Goal: Find specific page/section: Find specific page/section

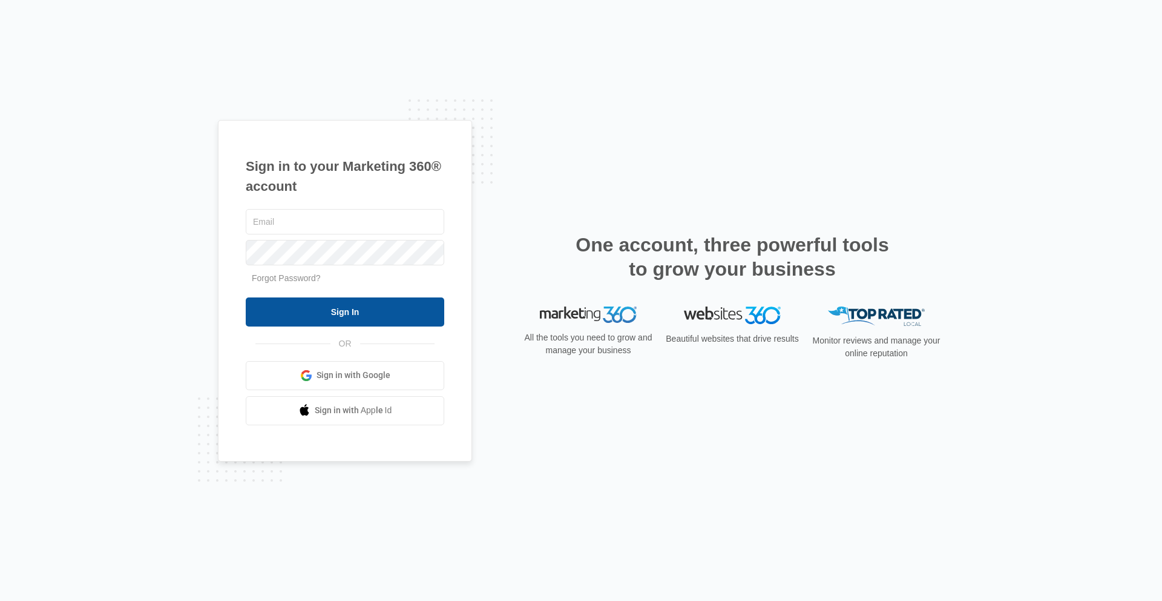
type input "[PERSON_NAME][EMAIL_ADDRESS][PERSON_NAME][DOMAIN_NAME]"
click at [357, 313] on input "Sign In" at bounding box center [345, 311] width 199 height 29
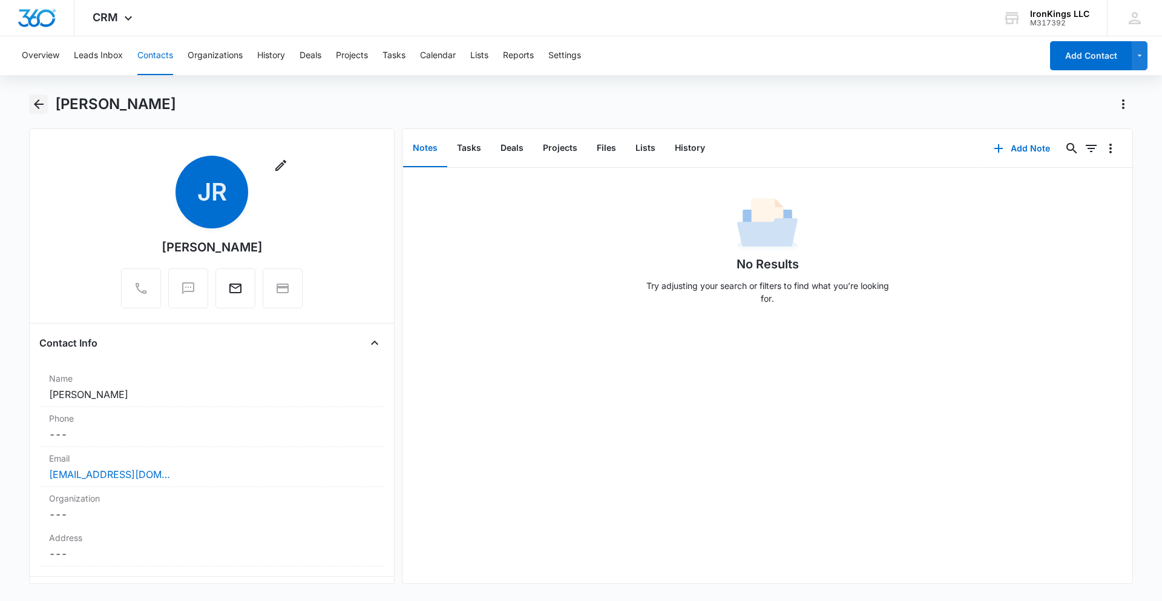
click at [42, 109] on icon "Back" at bounding box center [38, 104] width 15 height 15
click at [33, 57] on button "Overview" at bounding box center [41, 55] width 38 height 39
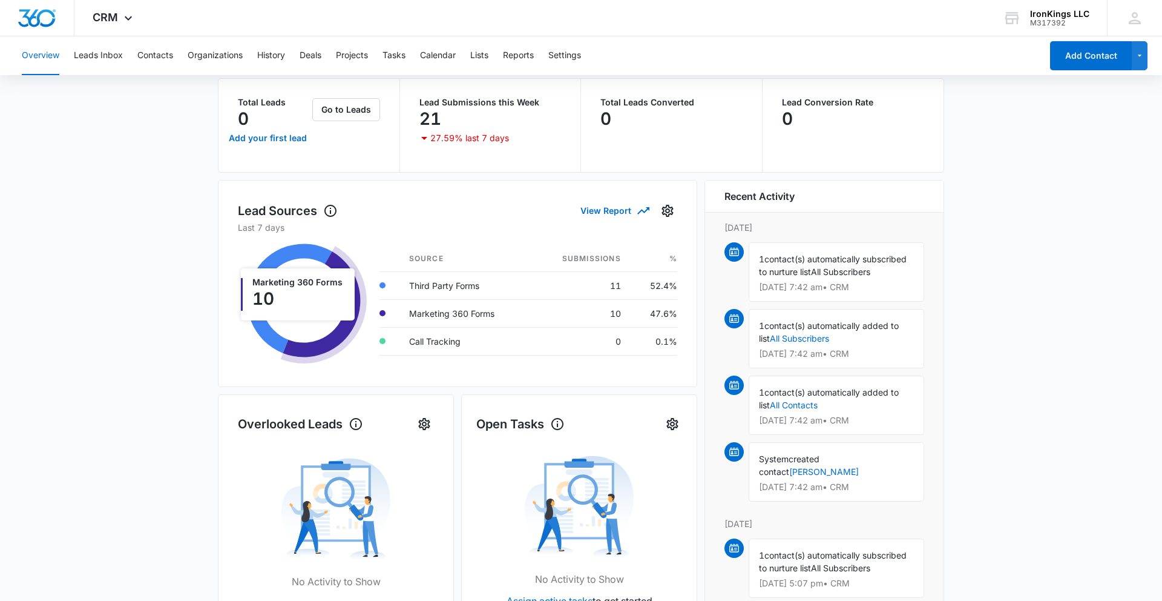
scroll to position [70, 0]
click at [820, 278] on div "1 contact(s) automatically subscribed to nurture list All Subscribers [DATE] 7:…" at bounding box center [837, 270] width 176 height 59
click at [810, 267] on span "contact(s) automatically subscribed to nurture list" at bounding box center [833, 263] width 148 height 23
click at [806, 335] on link "All Subscribers" at bounding box center [799, 337] width 59 height 10
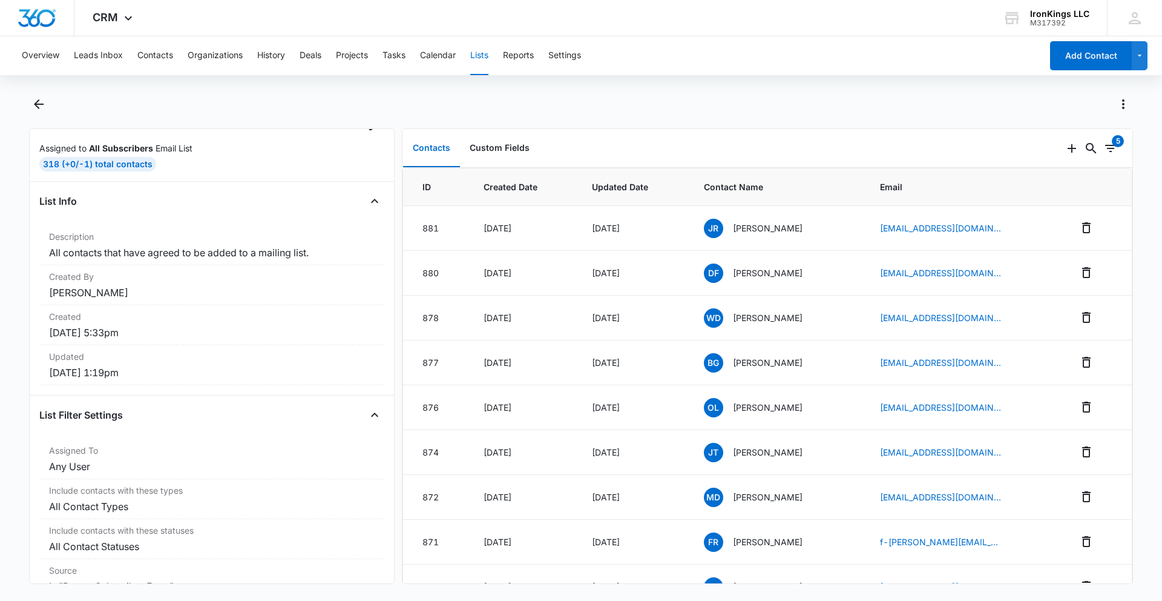
scroll to position [71, 0]
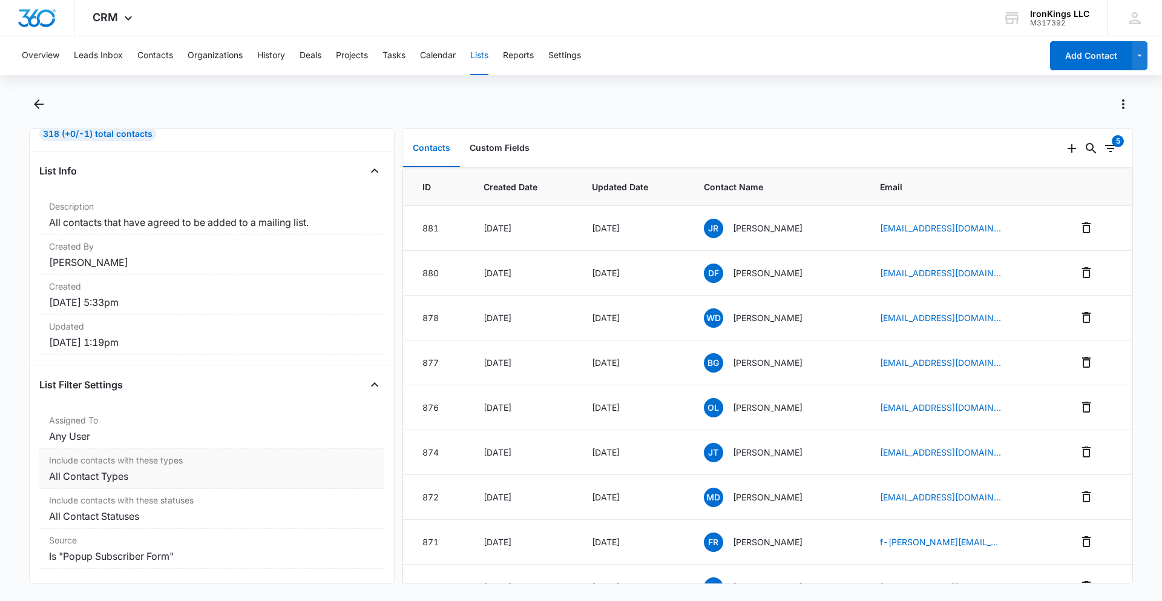
click at [99, 476] on dd "All Contact Types" at bounding box center [212, 476] width 326 height 15
click at [160, 58] on button "Contacts" at bounding box center [155, 55] width 36 height 39
